Goal: Information Seeking & Learning: Learn about a topic

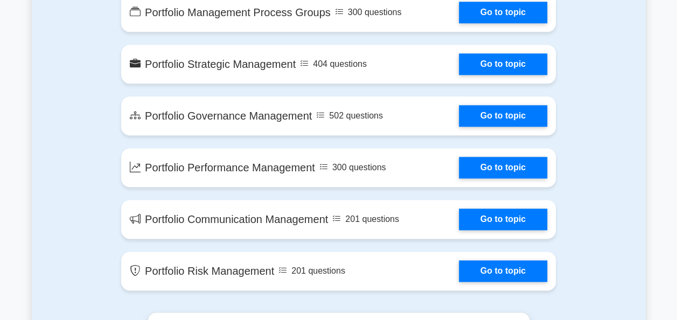
scroll to position [625, 0]
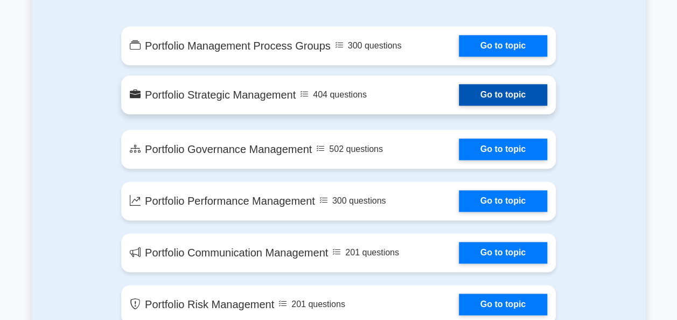
click at [492, 93] on link "Go to topic" at bounding box center [503, 95] width 88 height 22
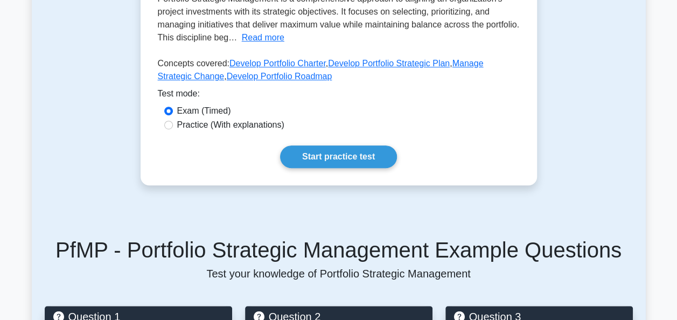
scroll to position [302, 0]
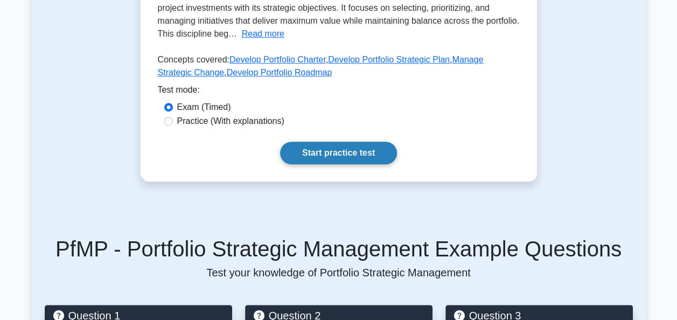
click at [342, 157] on link "Start practice test" at bounding box center [338, 153] width 117 height 23
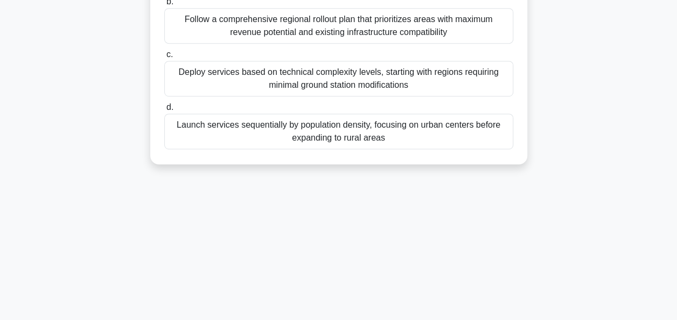
scroll to position [240, 0]
